Goal: Obtain resource: Obtain resource

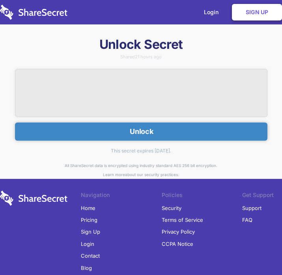
click at [142, 128] on button "Unlock" at bounding box center [141, 132] width 252 height 18
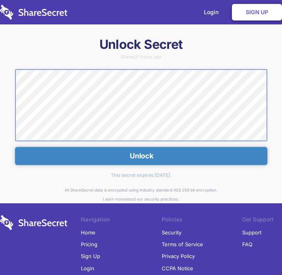
click at [9, 69] on div "Unlock Secret Shared 21 hours ago Unlock This secret expires [DATE]. All ShareS…" at bounding box center [141, 177] width 282 height 283
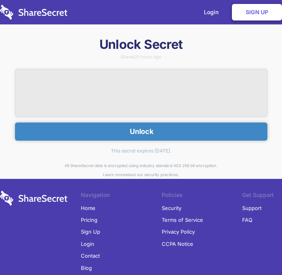
click at [129, 136] on icon "submit" at bounding box center [128, 131] width 1 height 8
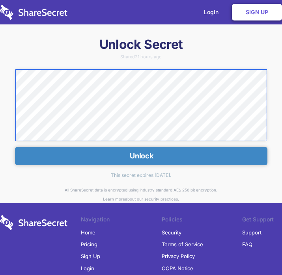
click at [8, 74] on div "Unlock Secret Shared 21 hours ago Unlock This secret expires [DATE]. All ShareS…" at bounding box center [141, 177] width 282 height 283
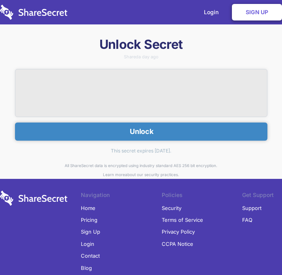
click at [128, 126] on button "Unlock" at bounding box center [141, 132] width 252 height 18
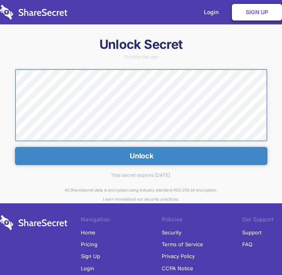
click at [0, 78] on html "Login Sign Up Unlock Secret Shared a day ago Unlock This secret expires in 3 da…" at bounding box center [141, 137] width 282 height 275
